Goal: Information Seeking & Learning: Compare options

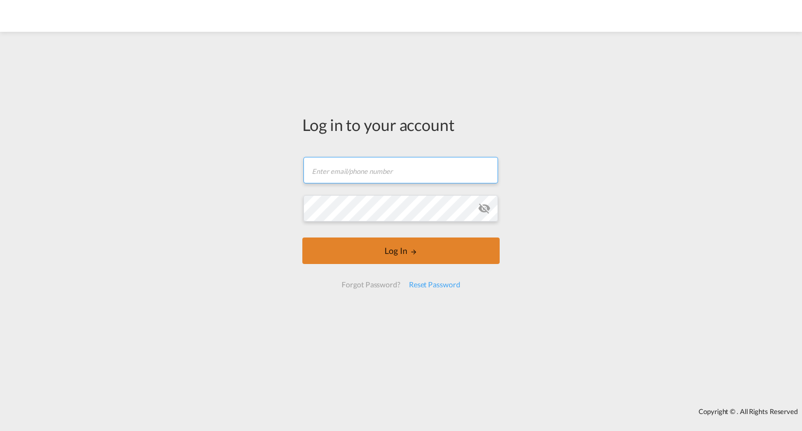
type input "[EMAIL_ADDRESS][DOMAIN_NAME]"
click at [402, 252] on button "Log In" at bounding box center [401, 251] width 197 height 27
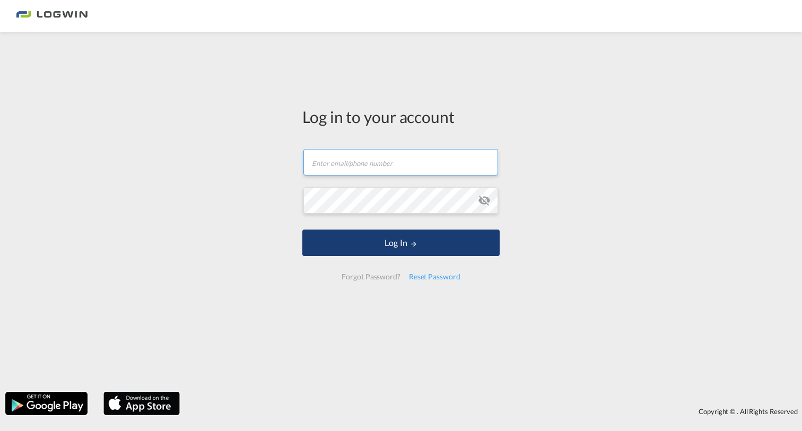
type input "[EMAIL_ADDRESS][DOMAIN_NAME]"
click at [406, 245] on button "Log In" at bounding box center [401, 243] width 197 height 27
